Goal: Task Accomplishment & Management: Manage account settings

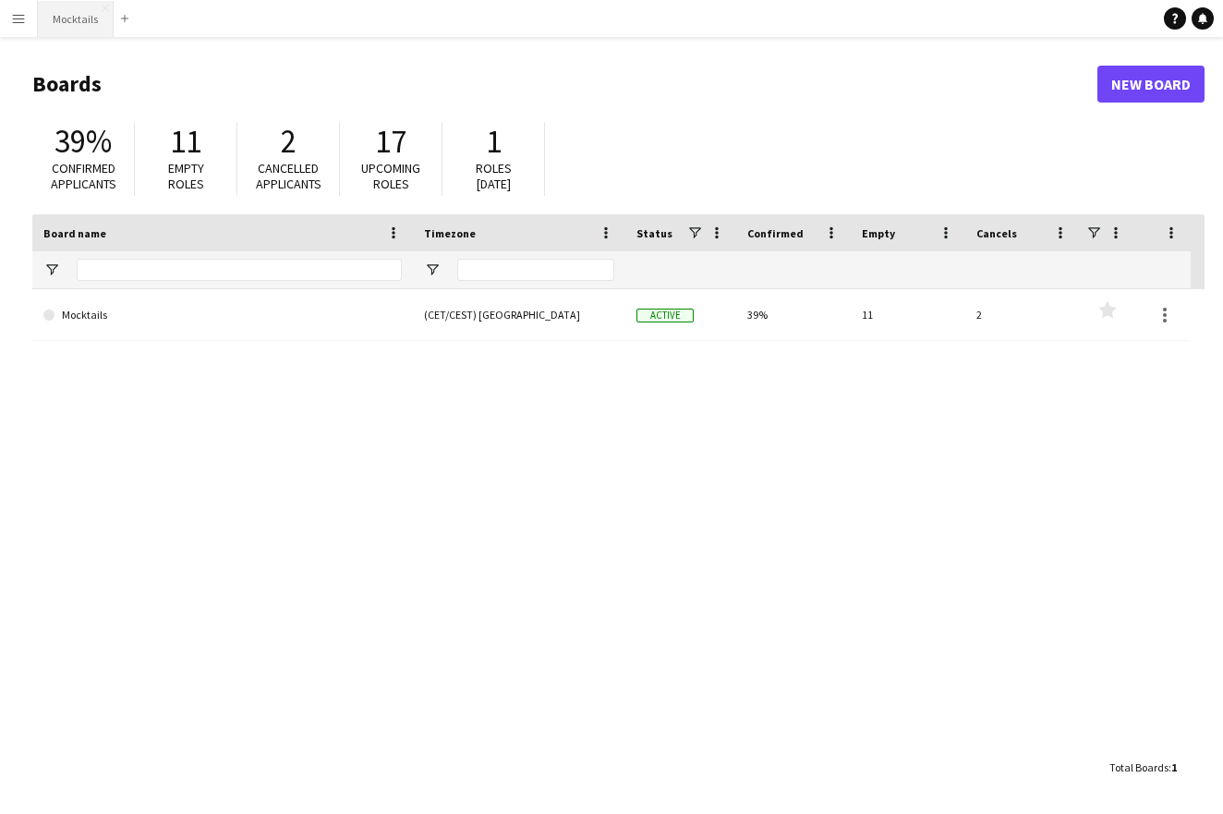
click at [61, 21] on button "Mocktails Close" at bounding box center [76, 19] width 76 height 36
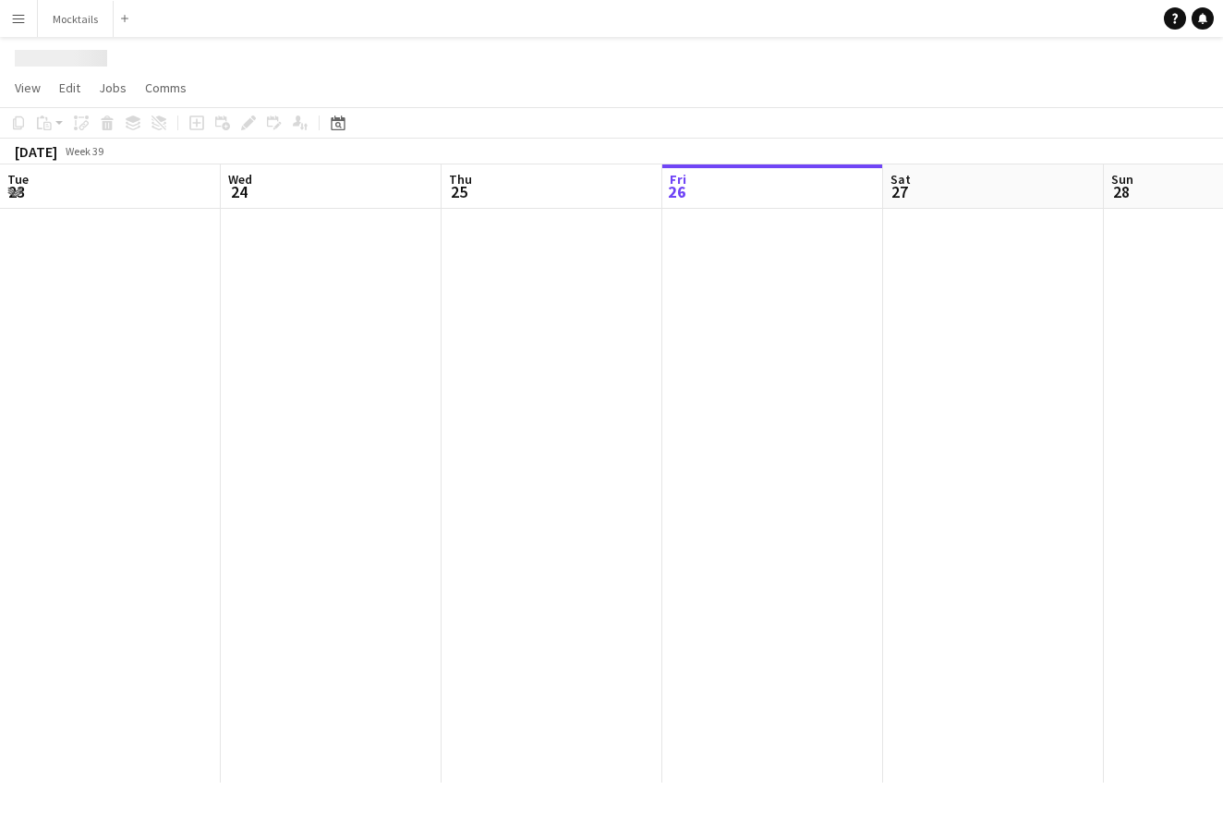
scroll to position [0, 441]
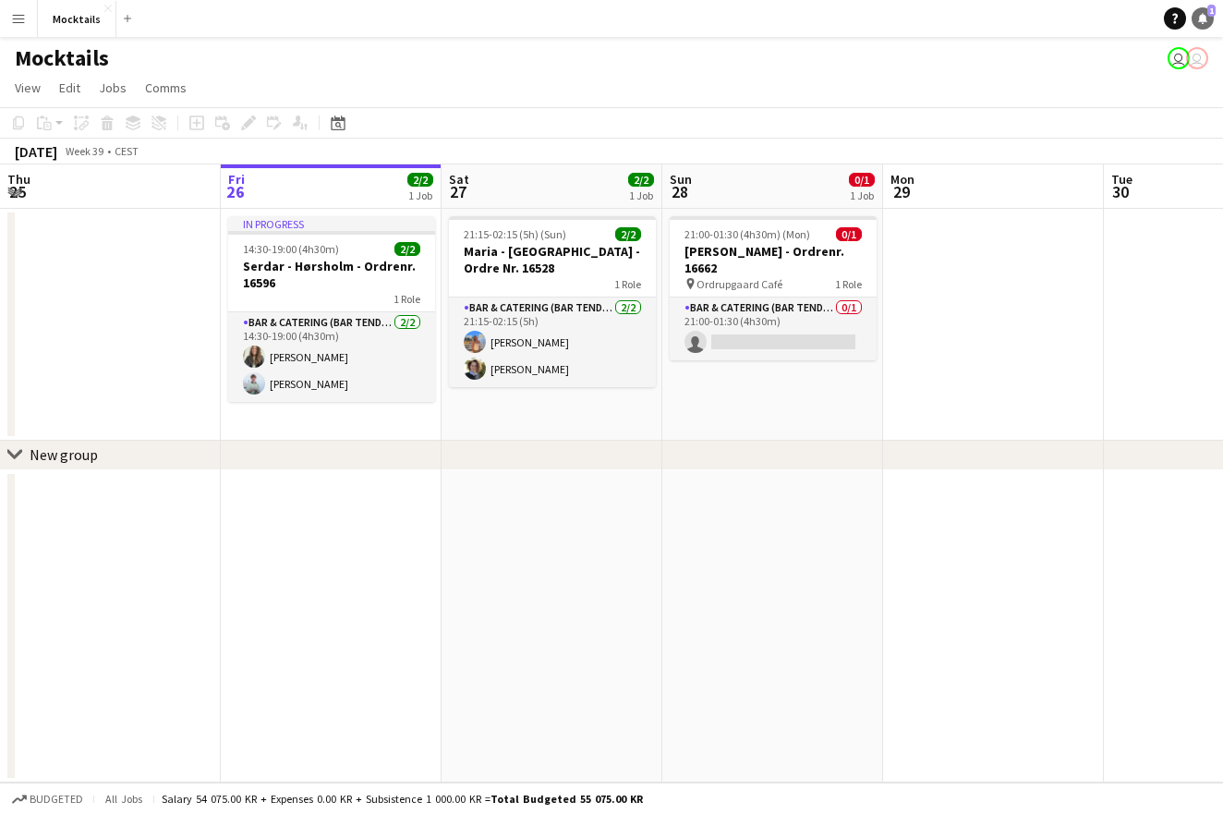
click at [1208, 19] on link "Notifications 1" at bounding box center [1202, 18] width 22 height 22
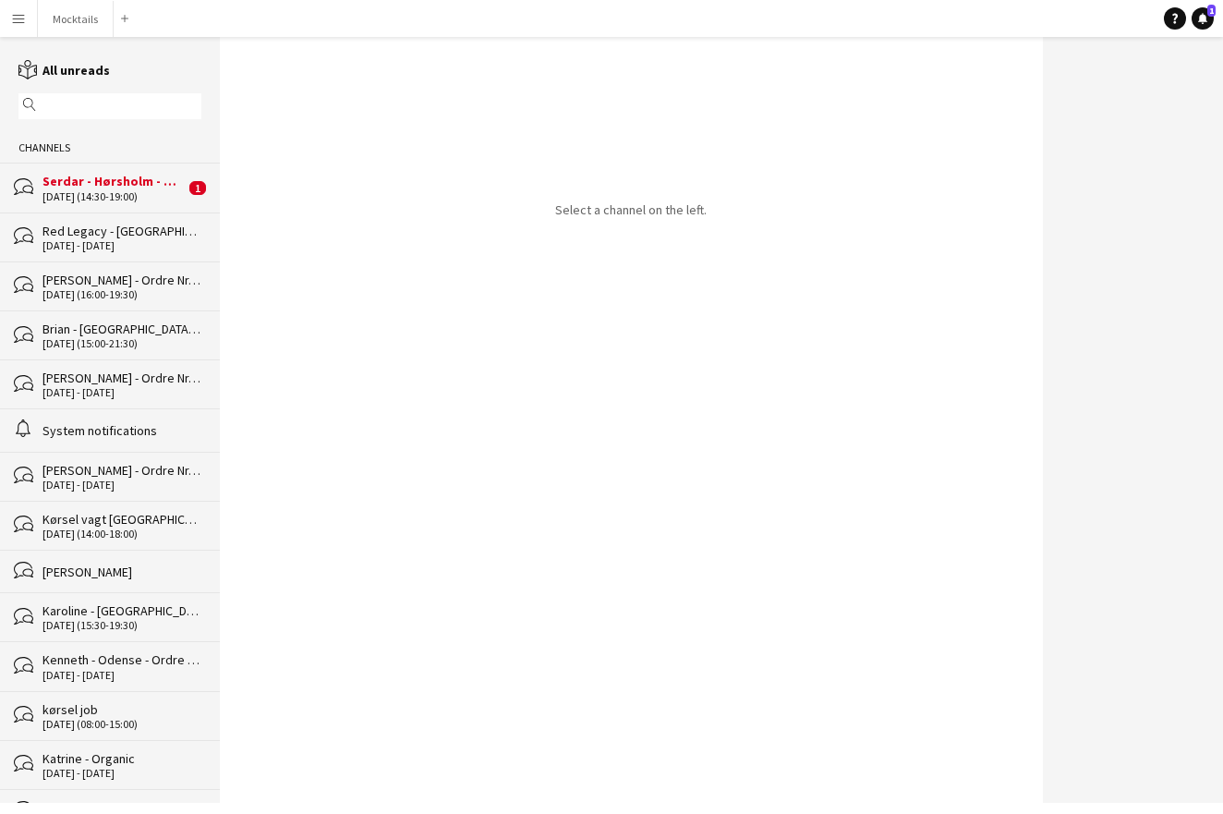
click at [97, 193] on div "[DATE] (14:30-19:00)" at bounding box center [113, 196] width 142 height 13
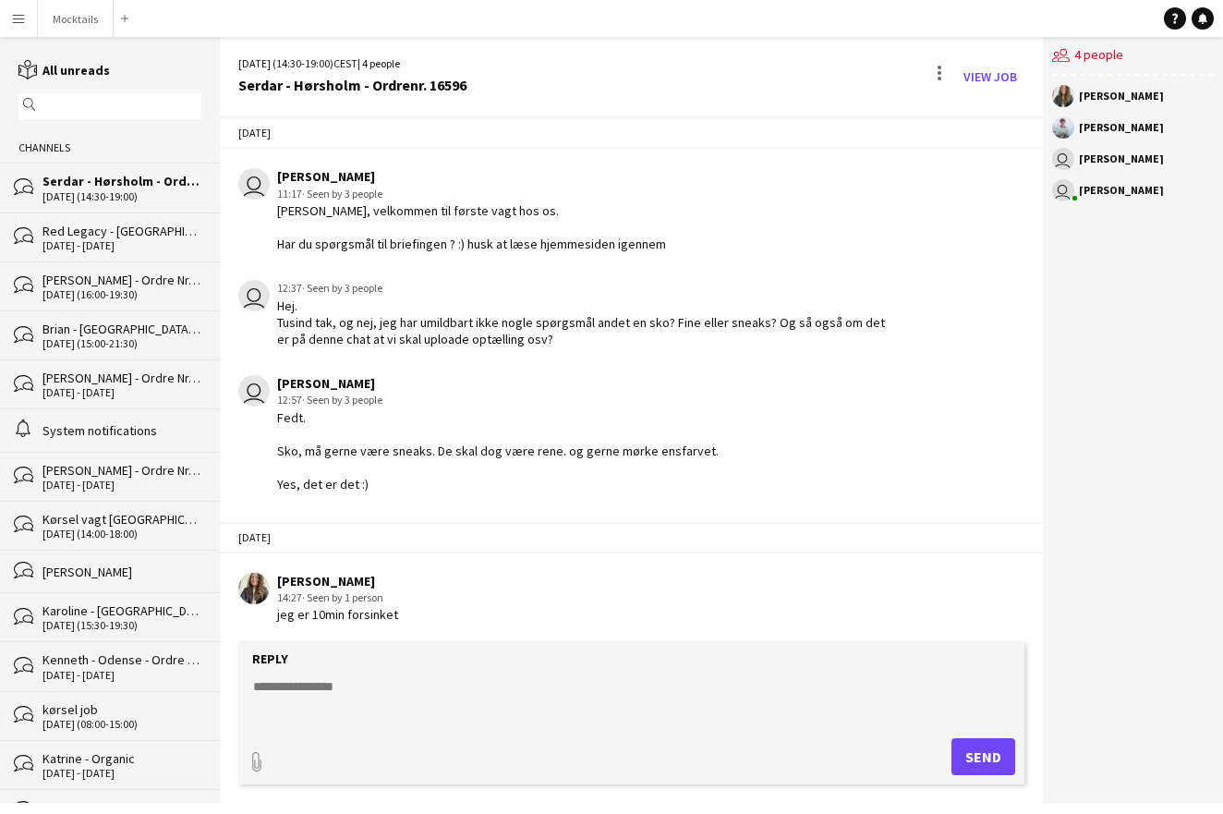
scroll to position [144, 0]
click at [448, 689] on textarea at bounding box center [634, 701] width 766 height 48
click at [426, 693] on textarea at bounding box center [634, 701] width 766 height 48
click at [460, 615] on div "[PERSON_NAME] 14:27 · Seen by 1 person jeg er 10min forsinket" at bounding box center [566, 598] width 657 height 51
click at [76, 21] on button "Mocktails Close" at bounding box center [76, 19] width 76 height 36
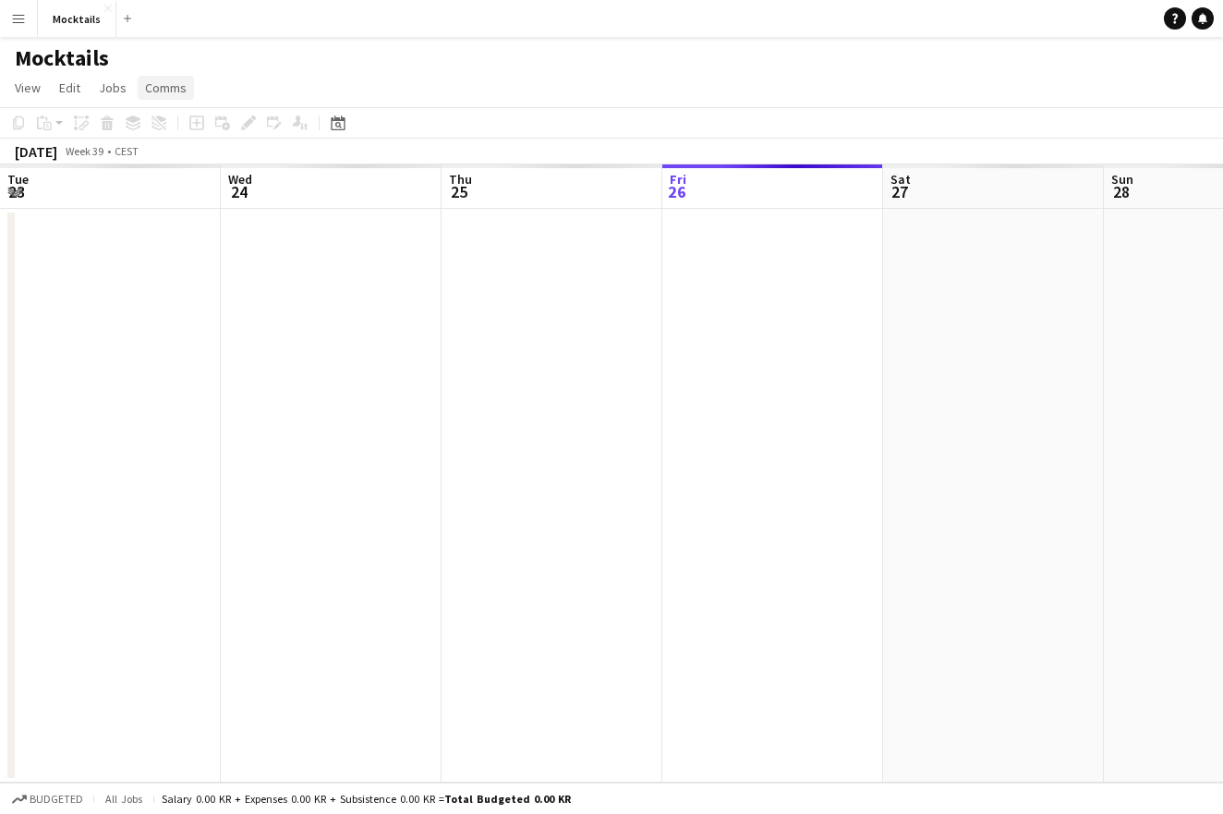
scroll to position [0, 441]
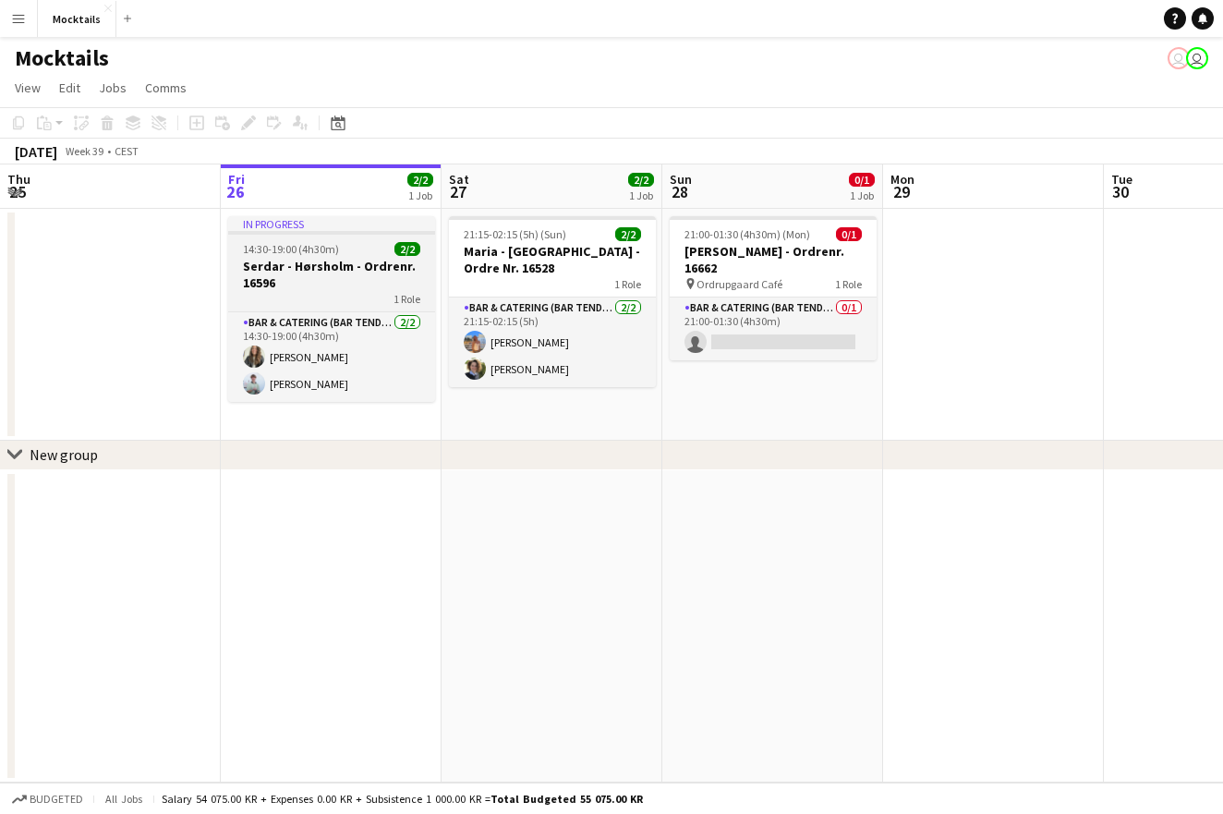
click at [320, 269] on h3 "Serdar - Hørsholm - Ordrenr. 16596" at bounding box center [331, 274] width 207 height 33
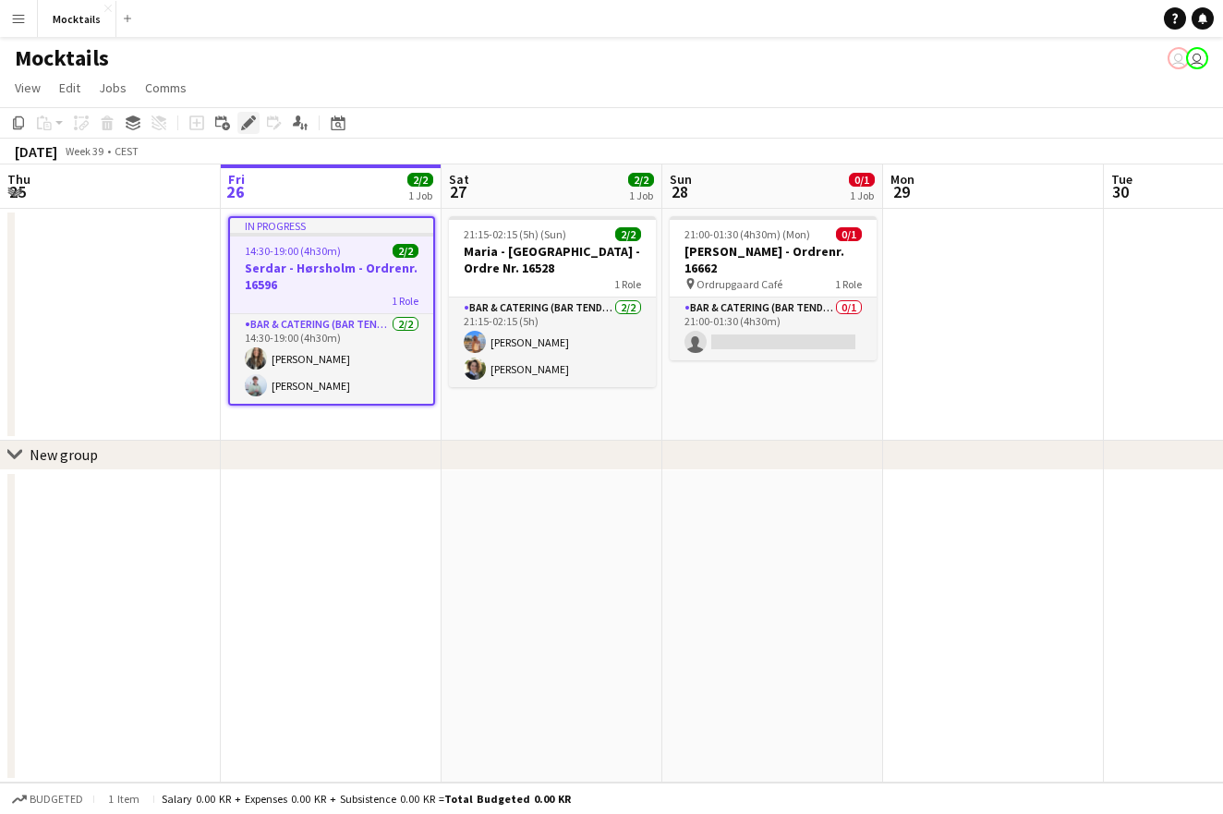
click at [253, 122] on icon "Edit" at bounding box center [248, 122] width 15 height 15
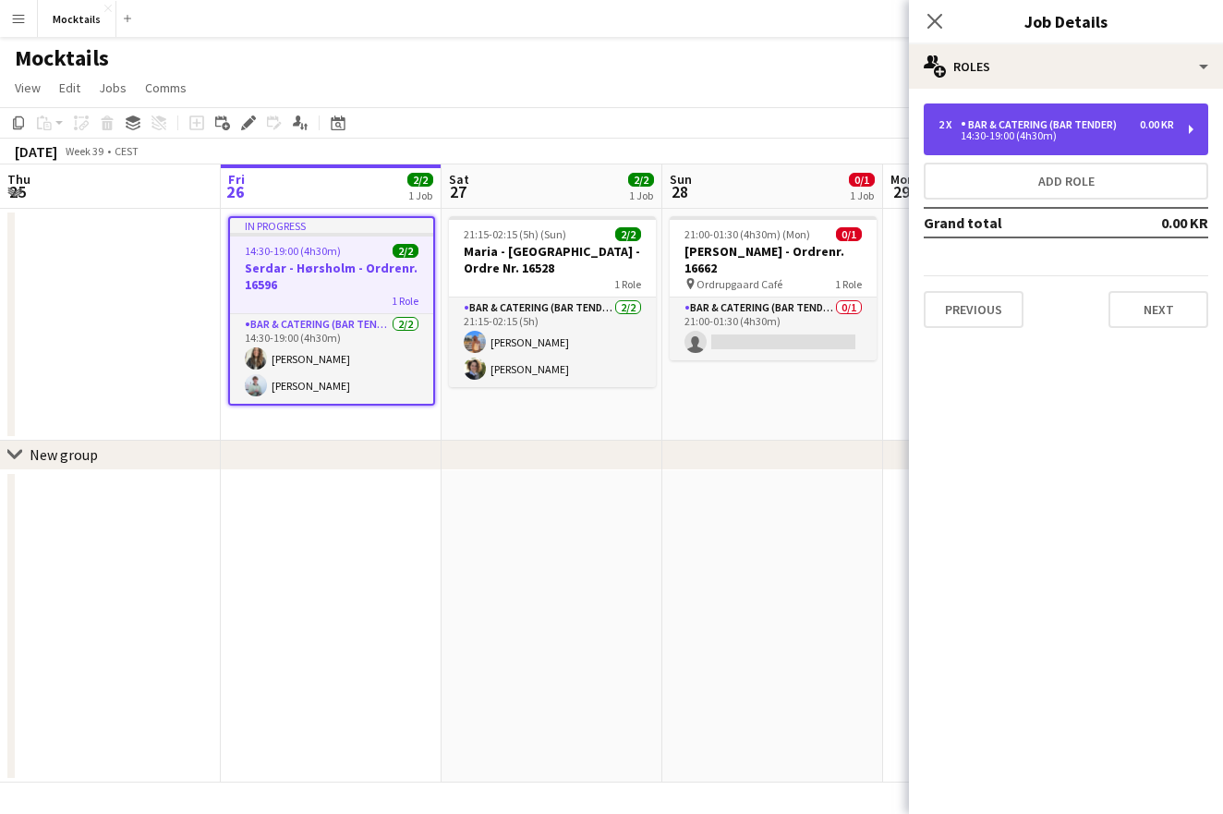
click at [1088, 136] on div "14:30-19:00 (4h30m)" at bounding box center [1055, 135] width 235 height 9
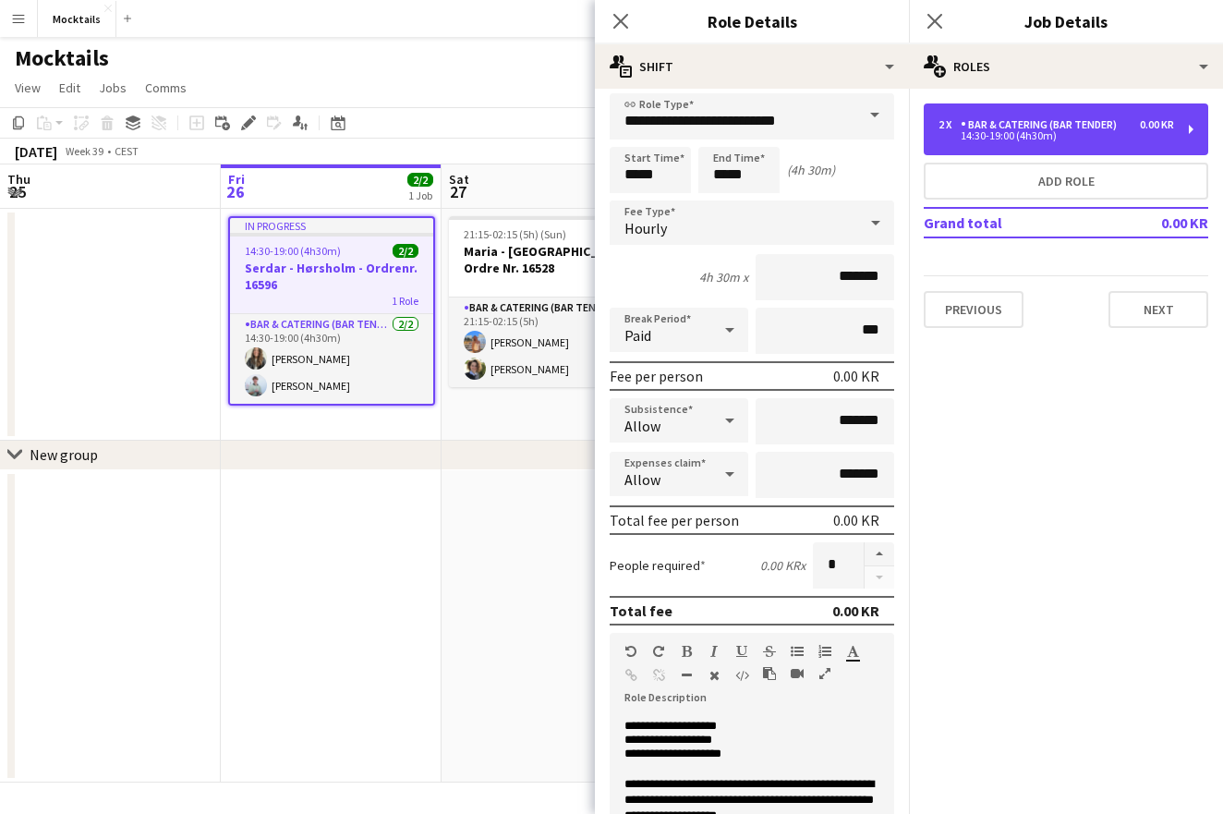
scroll to position [0, 0]
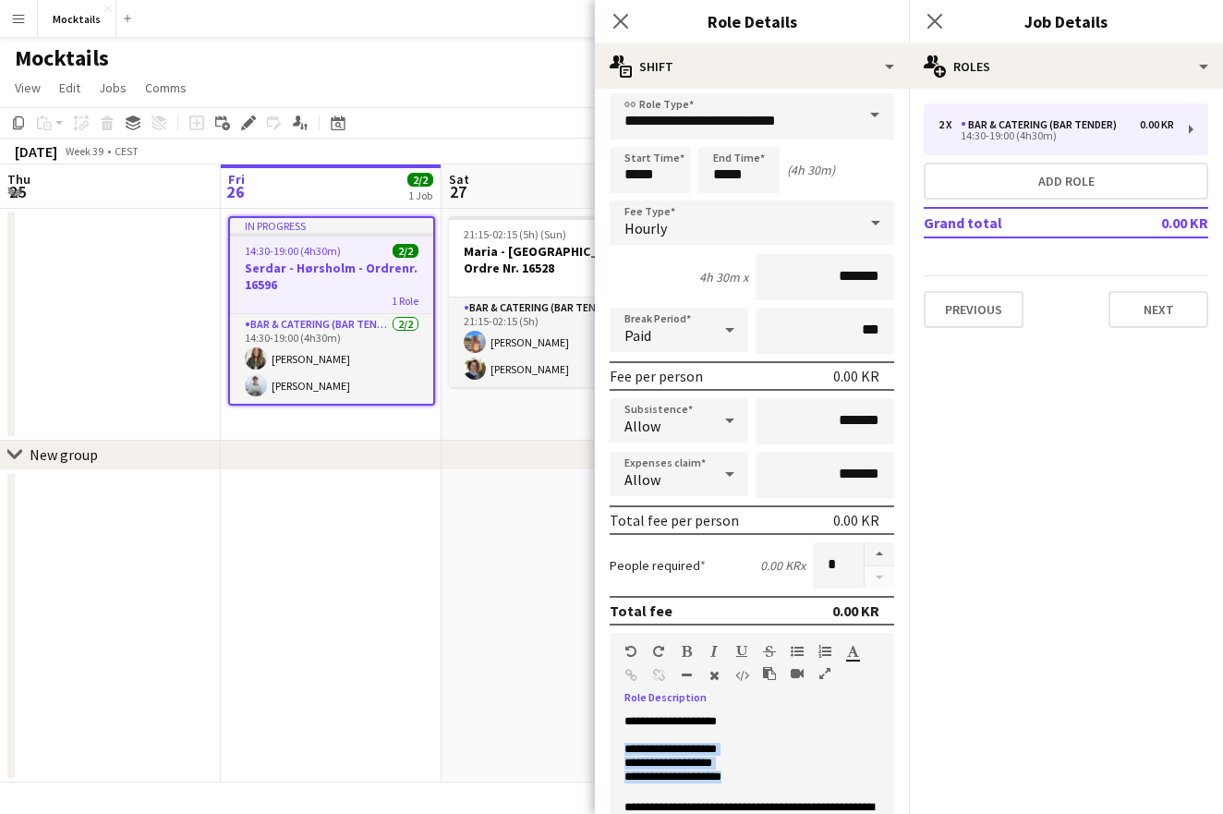
drag, startPoint x: 625, startPoint y: 752, endPoint x: 753, endPoint y: 783, distance: 131.2
click at [753, 783] on div "**********" at bounding box center [751, 826] width 284 height 222
click at [753, 783] on p "**********" at bounding box center [751, 777] width 255 height 14
click at [621, 15] on icon "Close pop-in" at bounding box center [620, 21] width 18 height 18
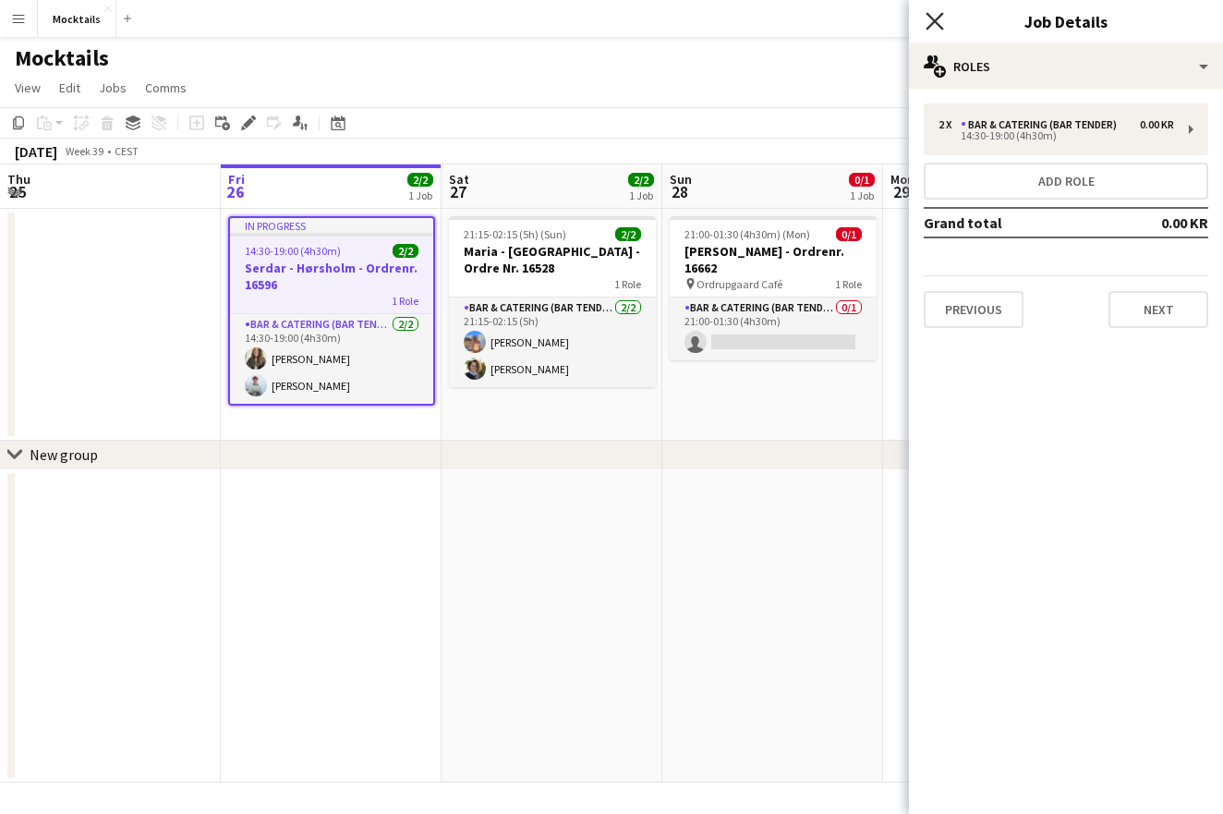
click at [931, 19] on icon "Close pop-in" at bounding box center [934, 21] width 18 height 18
